Goal: Information Seeking & Learning: Learn about a topic

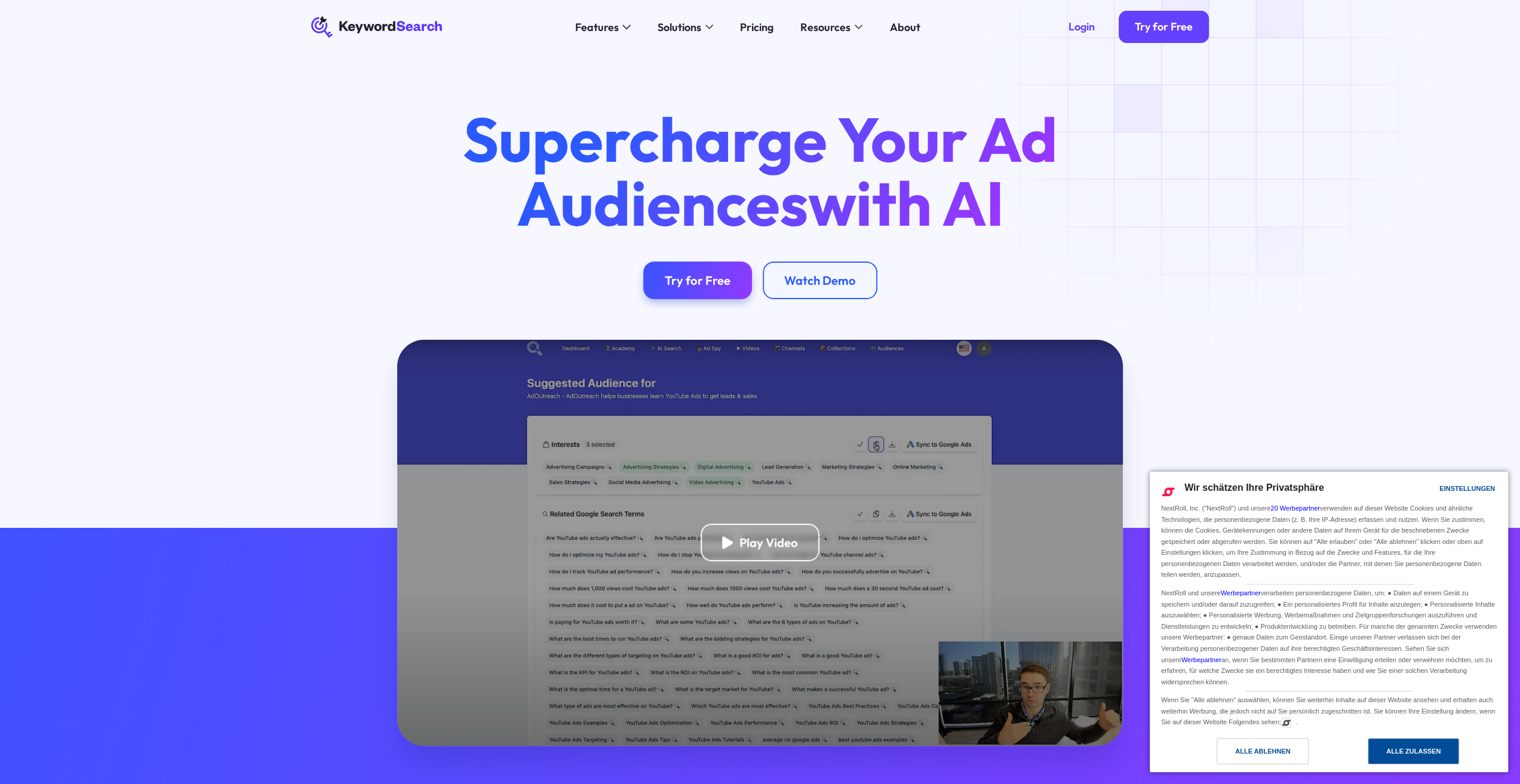
click at [1415, 746] on div "Alle zulassen" at bounding box center [1414, 751] width 54 height 13
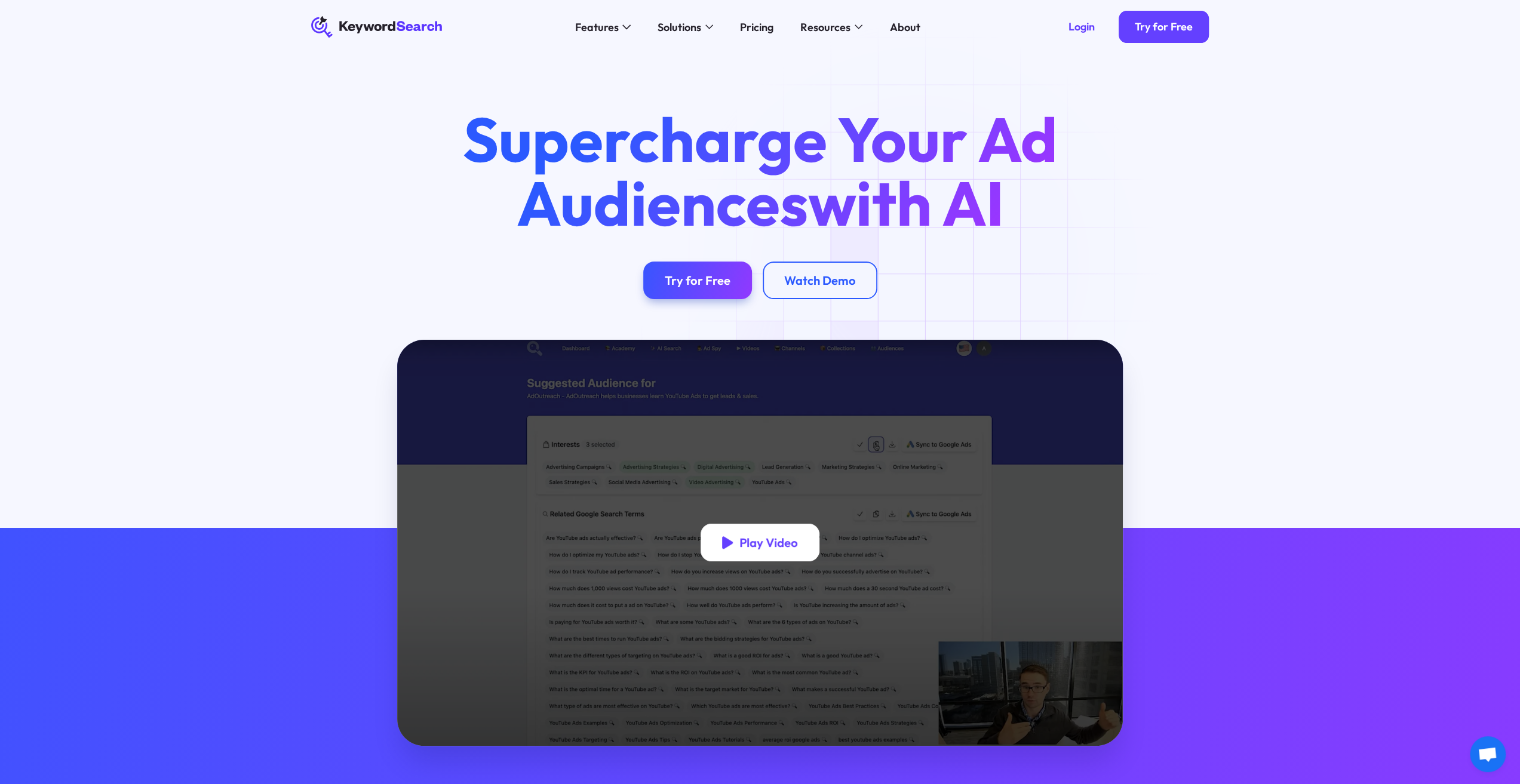
click at [761, 537] on div "Play Video" at bounding box center [768, 542] width 59 height 15
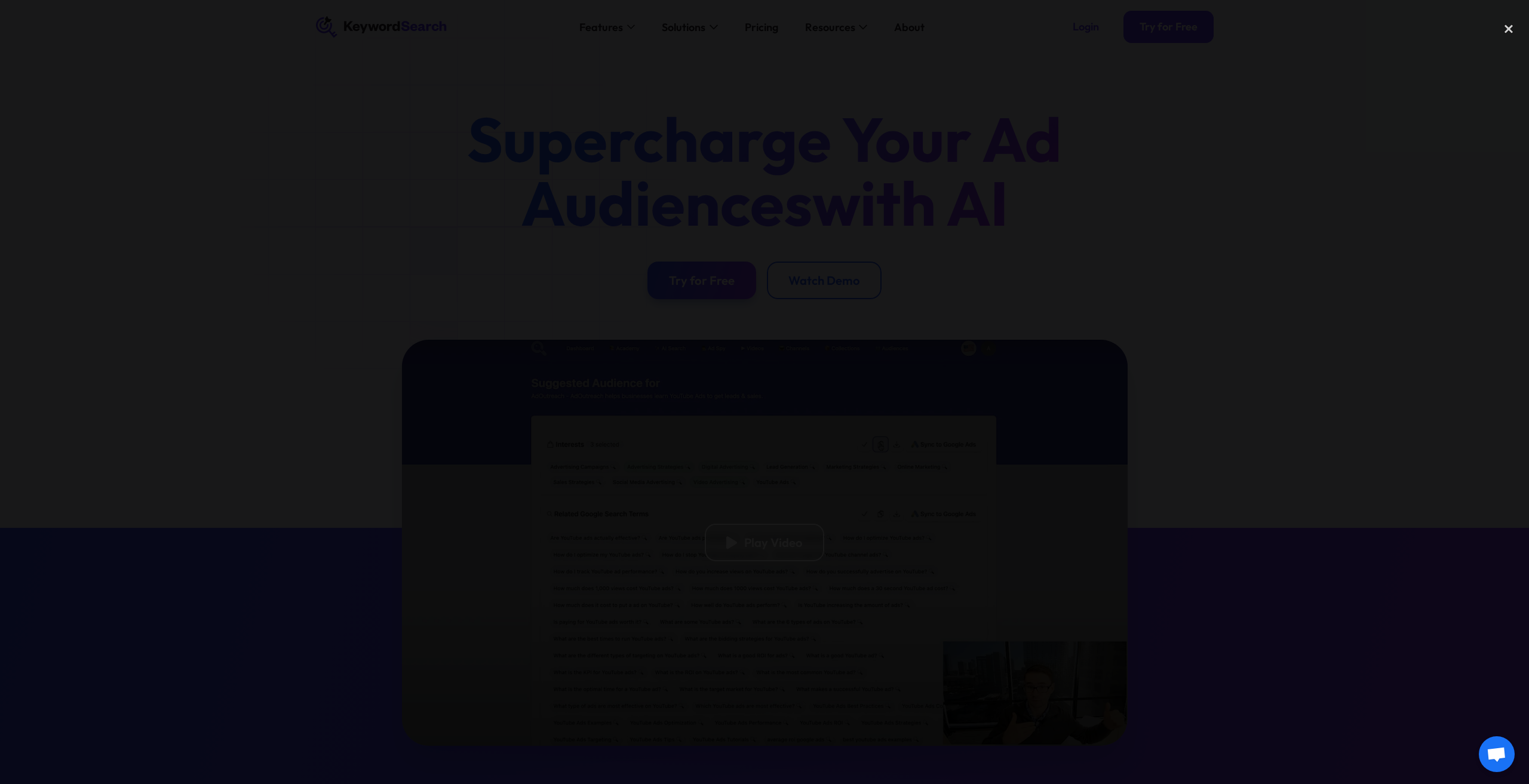
click at [1159, 370] on div at bounding box center [764, 392] width 1529 height 753
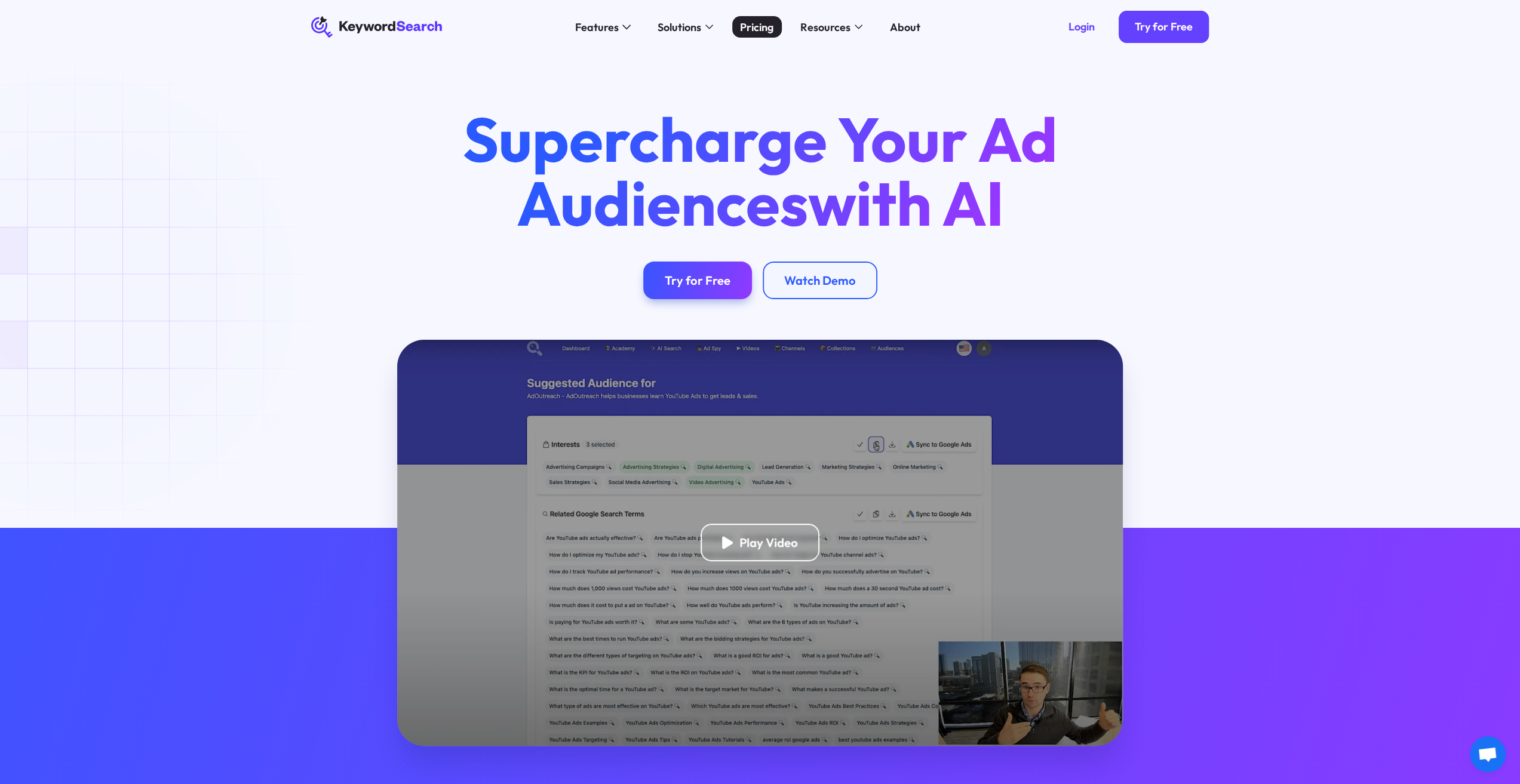
click at [764, 29] on div "Pricing" at bounding box center [756, 27] width 33 height 16
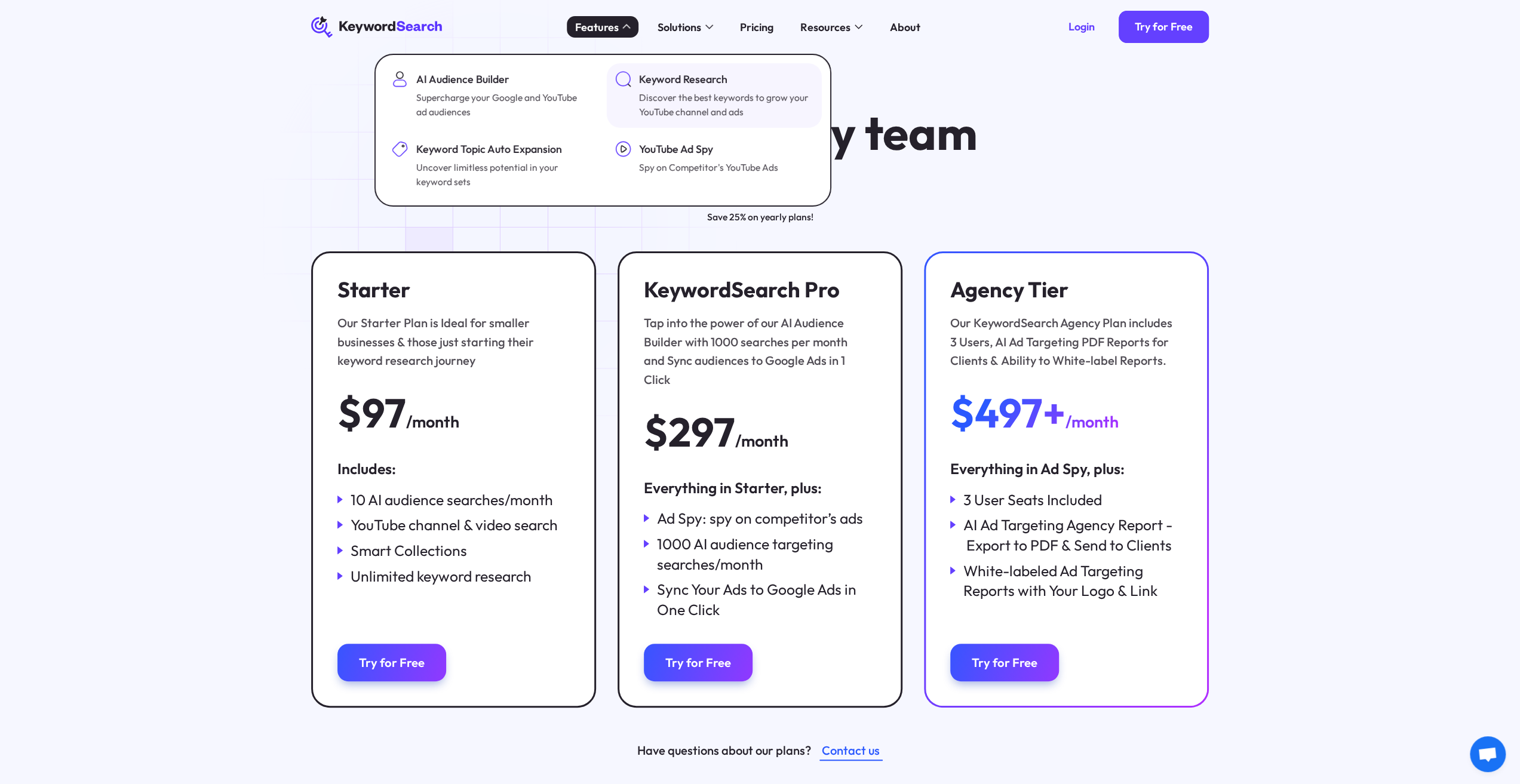
click at [660, 92] on div "Discover the best keywords to grow your YouTube channel and ads" at bounding box center [725, 105] width 172 height 30
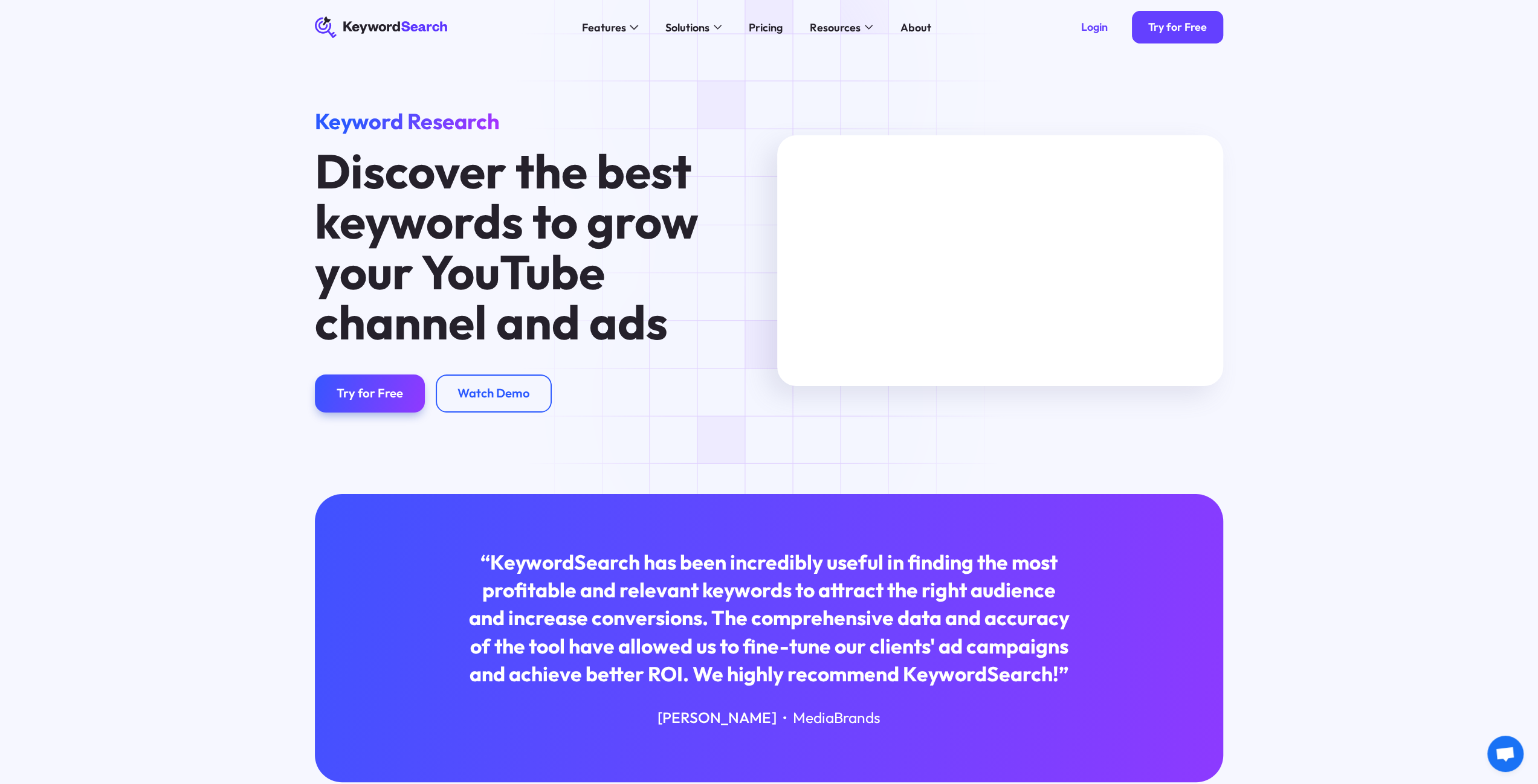
click at [768, 407] on div "Keyword Research Discover the best keywords to grow your YouTube channel and ad…" at bounding box center [538, 261] width 462 height 304
